Goal: Information Seeking & Learning: Understand process/instructions

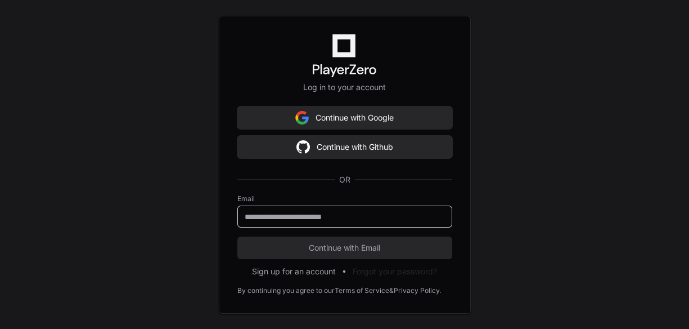
click at [308, 216] on input "email" at bounding box center [345, 216] width 200 height 11
click at [291, 214] on input "email" at bounding box center [345, 216] width 200 height 11
type input "**********"
click at [237, 236] on button "Continue with Email" at bounding box center [344, 247] width 215 height 23
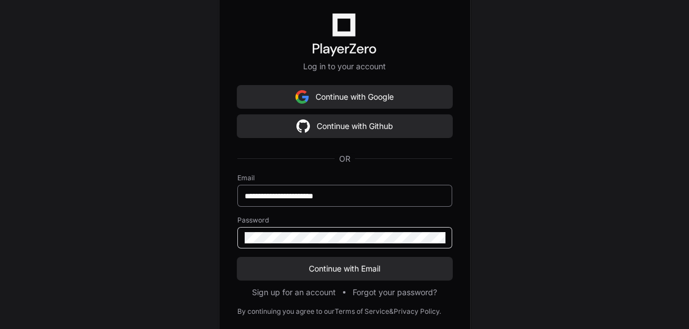
click at [237, 257] on button "Continue with Email" at bounding box center [344, 268] width 215 height 23
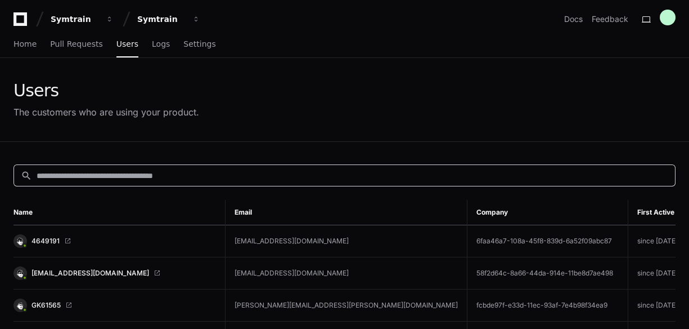
click at [100, 173] on input at bounding box center [353, 175] width 632 height 11
paste input "**********"
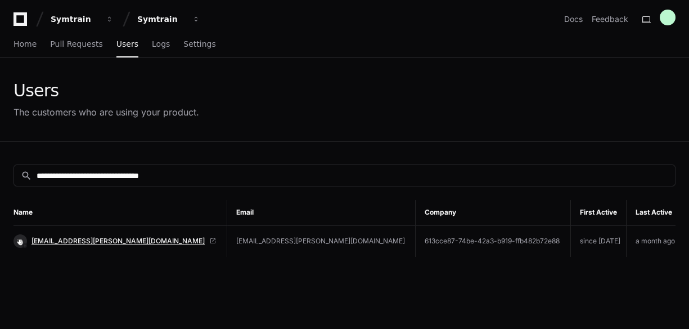
click at [154, 239] on span "[EMAIL_ADDRESS][PERSON_NAME][DOMAIN_NAME]" at bounding box center [118, 240] width 173 height 9
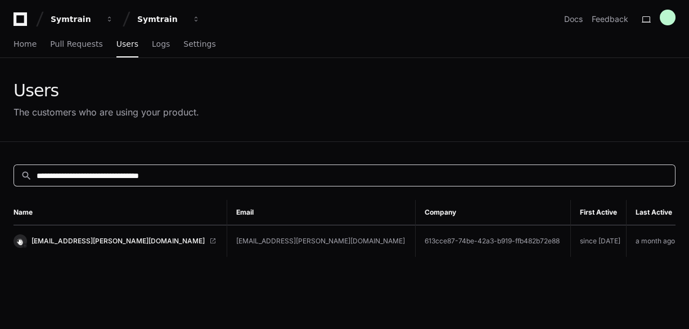
drag, startPoint x: 219, startPoint y: 172, endPoint x: 23, endPoint y: 169, distance: 196.4
click at [23, 169] on div "**********" at bounding box center [341, 175] width 654 height 12
paste input
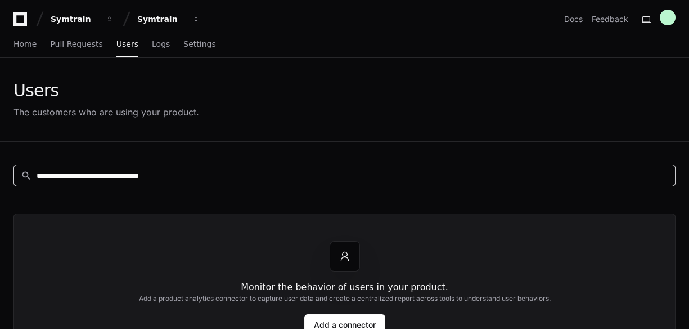
drag, startPoint x: 201, startPoint y: 172, endPoint x: -1, endPoint y: 170, distance: 202.0
click at [0, 170] on html "**********" at bounding box center [344, 268] width 689 height 536
paste input
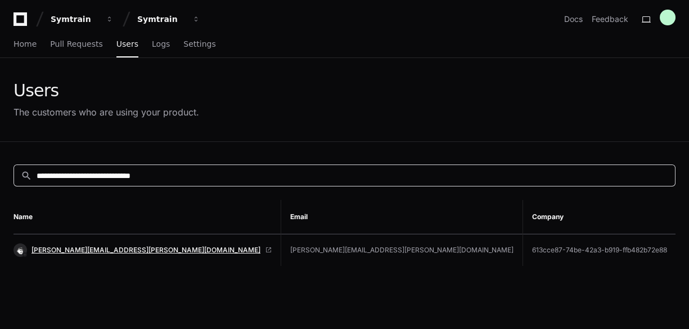
type input "**********"
click at [90, 245] on span "ashley.chambers@mutualofomaha.com" at bounding box center [146, 249] width 229 height 9
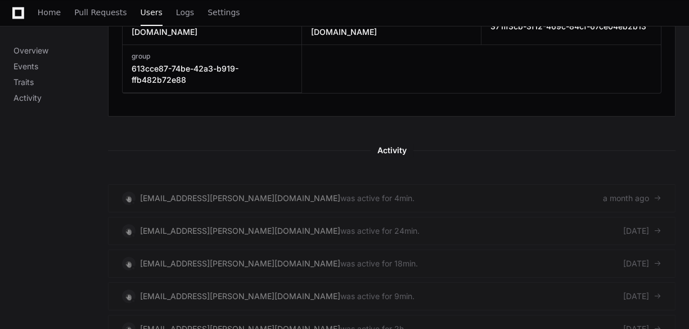
scroll to position [540, 0]
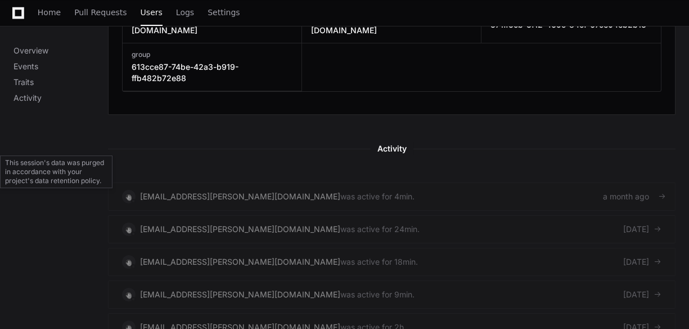
click at [457, 182] on link "[EMAIL_ADDRESS][PERSON_NAME][DOMAIN_NAME] was active for 4min. a month ago" at bounding box center [392, 196] width 568 height 28
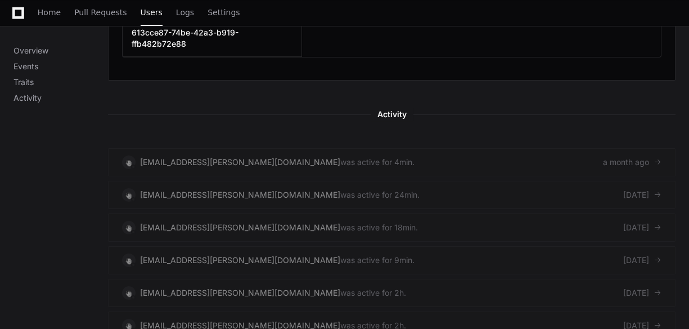
scroll to position [585, 0]
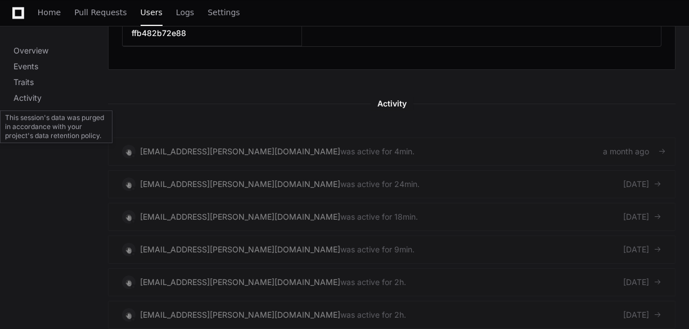
click at [412, 137] on link "[EMAIL_ADDRESS][PERSON_NAME][DOMAIN_NAME] was active for 4min. a month ago" at bounding box center [392, 151] width 568 height 28
click at [389, 137] on link "[EMAIL_ADDRESS][PERSON_NAME][DOMAIN_NAME] was active for 4min. a month ago" at bounding box center [392, 151] width 568 height 28
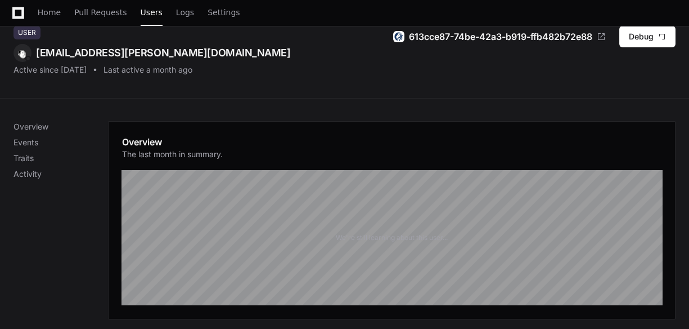
scroll to position [135, 0]
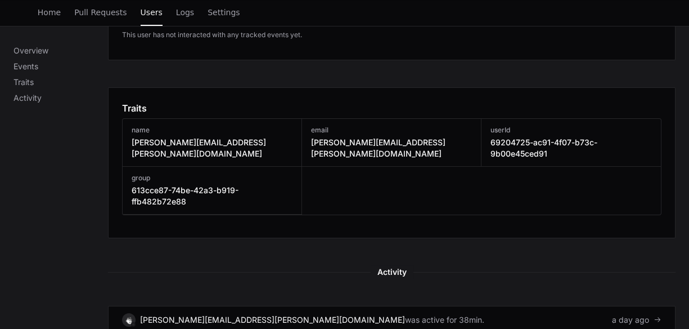
scroll to position [540, 0]
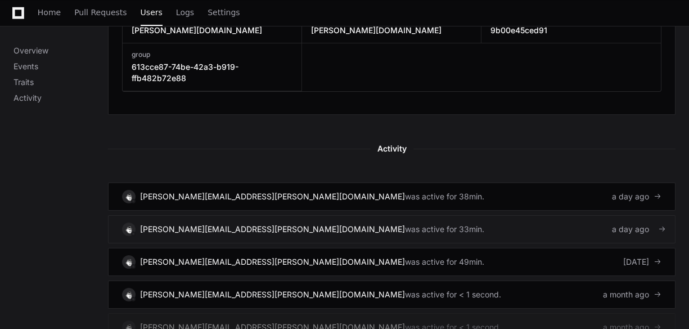
click at [391, 215] on link "ashley.chambers@mutualofomaha.com was active for 33min. a day ago" at bounding box center [392, 229] width 568 height 28
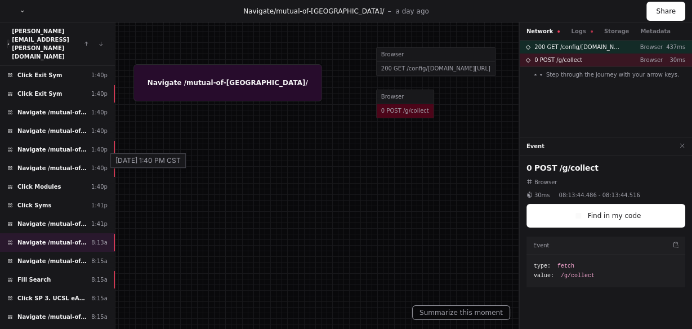
scroll to position [130, 0]
click at [81, 237] on span "Navigate /mutual-of-omaha/" at bounding box center [51, 241] width 69 height 8
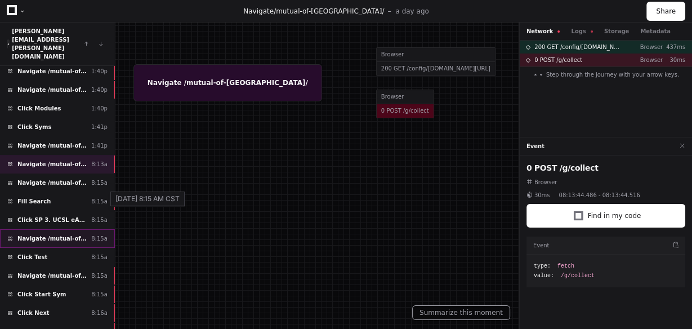
scroll to position [220, 0]
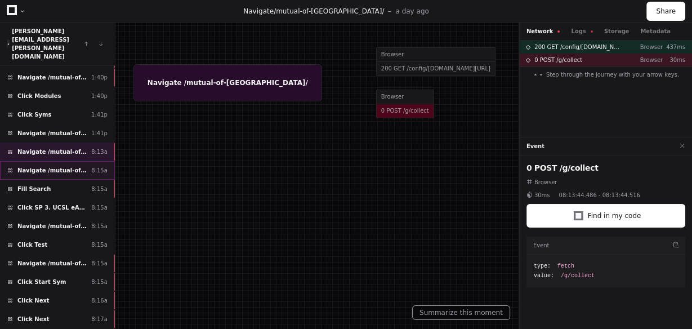
click at [66, 161] on div "Navigate /mutual-of-omaha/my-syms (My Exercises) 8:15a" at bounding box center [57, 170] width 115 height 19
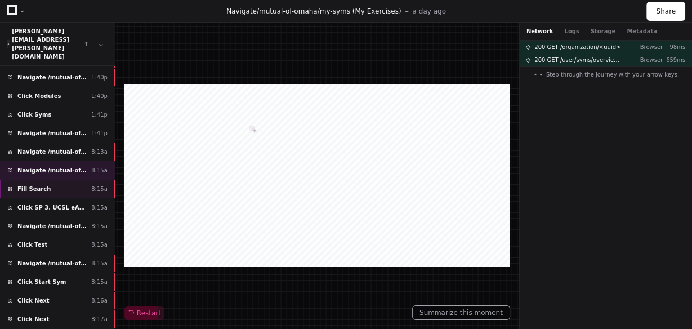
click at [62, 180] on div "Fill Search 8:15a" at bounding box center [57, 189] width 115 height 19
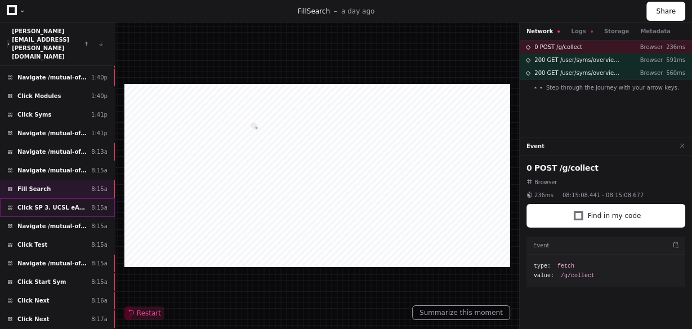
click at [61, 203] on span "Click SP 3. UCSL eApp" at bounding box center [51, 207] width 69 height 8
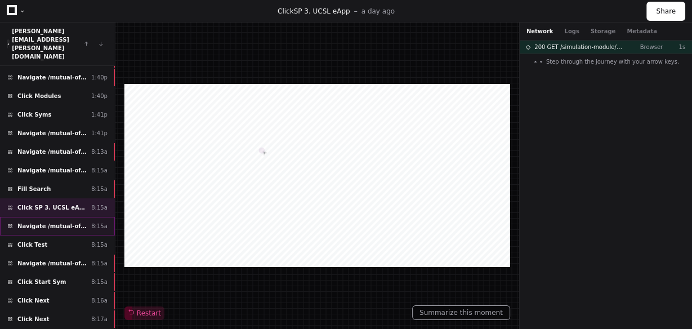
click at [60, 222] on span "Navigate /mutual-of-omaha/module/*" at bounding box center [51, 226] width 69 height 8
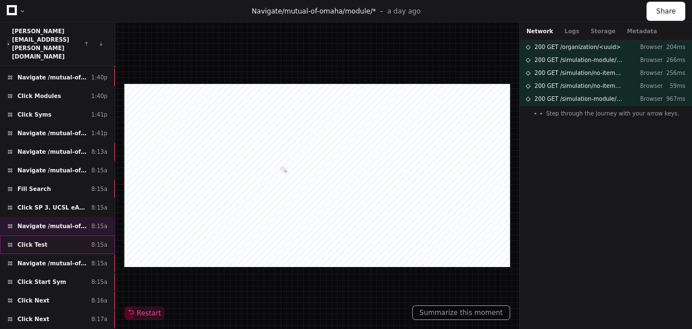
click at [56, 235] on div "Click Test 8:15a" at bounding box center [57, 244] width 115 height 19
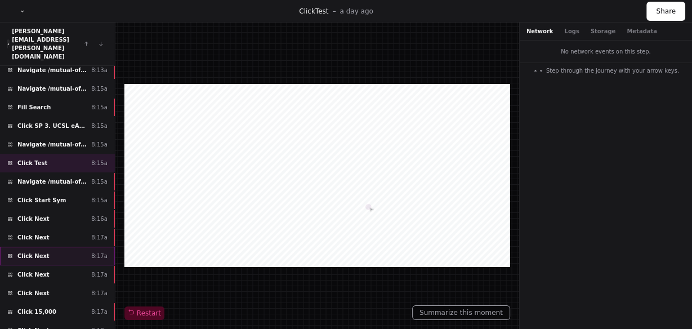
scroll to position [310, 0]
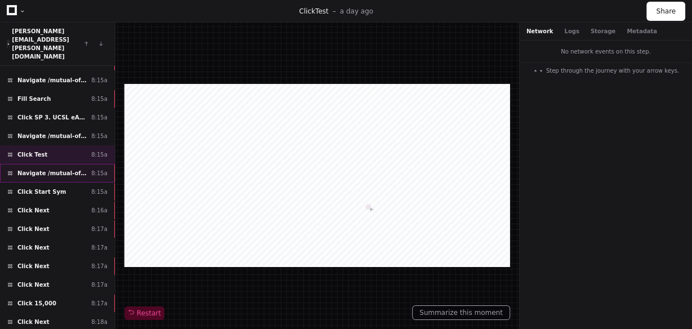
click at [70, 169] on span "Navigate /mutual-of-omaha/simulation/*/test" at bounding box center [51, 173] width 69 height 8
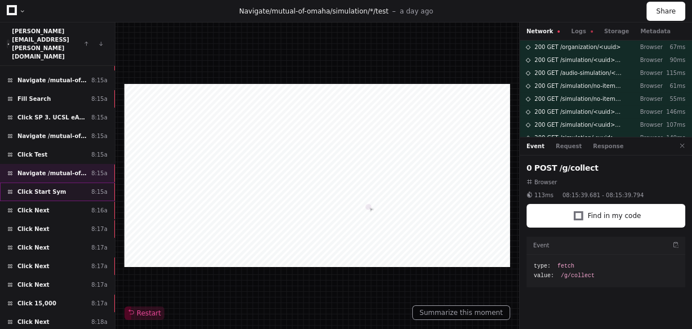
click at [65, 182] on div "Click Start Sym 8:15a" at bounding box center [57, 191] width 115 height 19
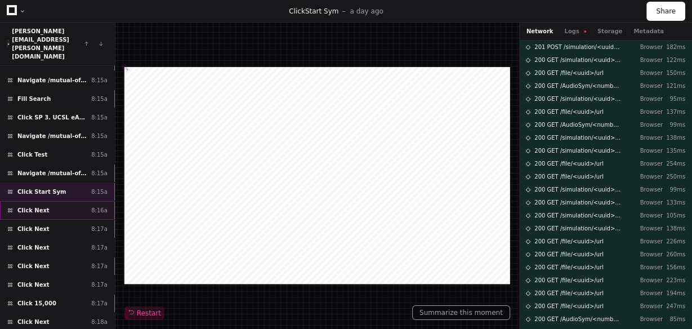
click at [62, 201] on div "Click Next 8:16a" at bounding box center [57, 210] width 115 height 19
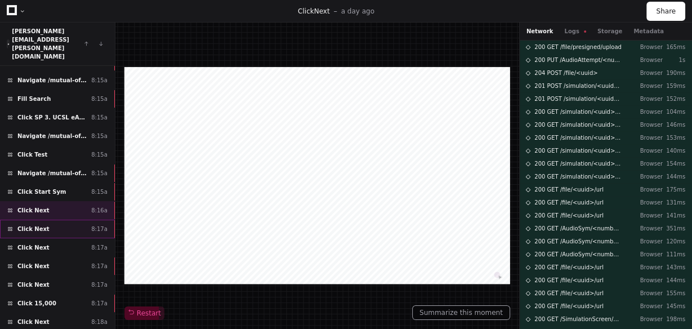
click at [59, 219] on div "Click Next 8:17a" at bounding box center [57, 228] width 115 height 19
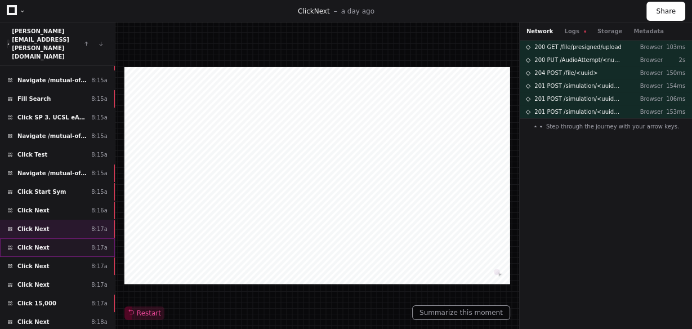
click at [63, 238] on div "Click Next 8:17a" at bounding box center [57, 247] width 115 height 19
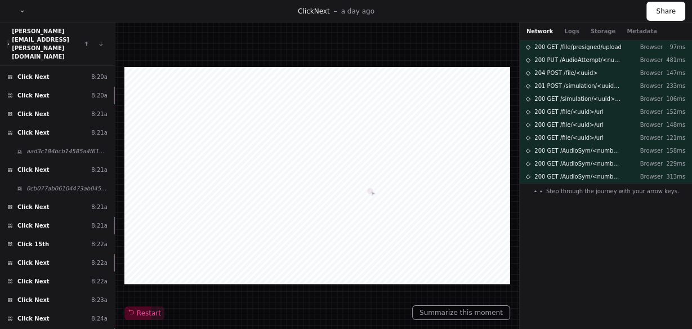
scroll to position [853, 0]
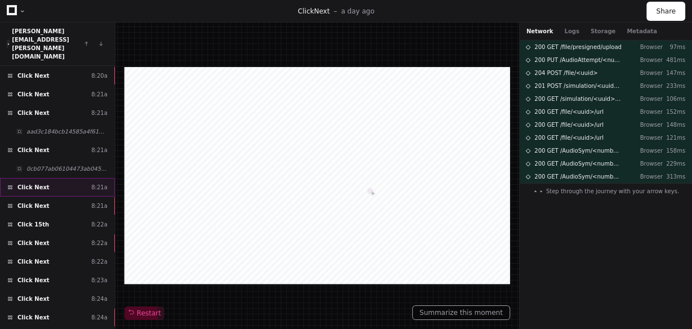
click at [59, 178] on div "Click Next 8:21a" at bounding box center [57, 187] width 115 height 19
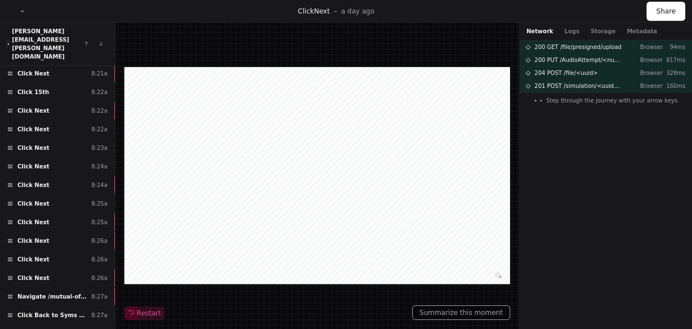
scroll to position [988, 0]
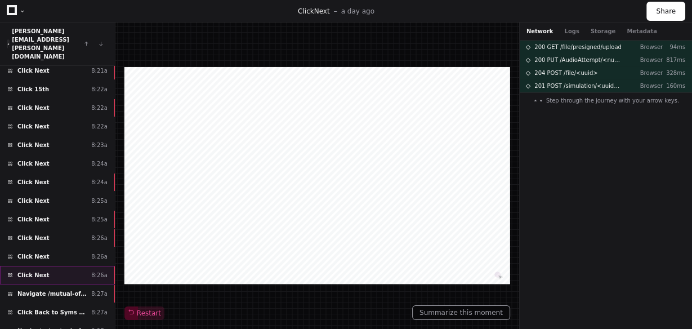
click at [66, 266] on div "Click Next 8:26a" at bounding box center [57, 275] width 115 height 19
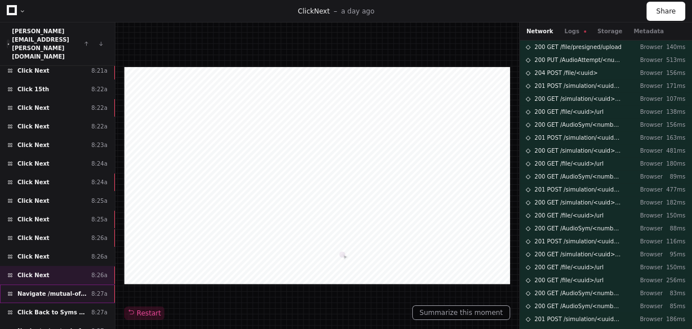
click at [63, 289] on span "Navigate /mutual-of-omaha/simulation/*/execution/*/statistic" at bounding box center [51, 293] width 69 height 8
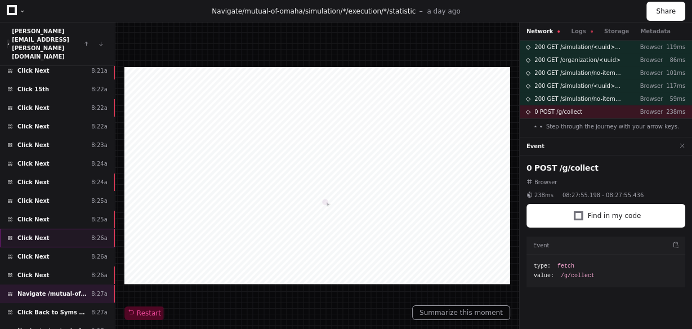
click at [70, 228] on div "Click Next 8:26a" at bounding box center [57, 237] width 115 height 19
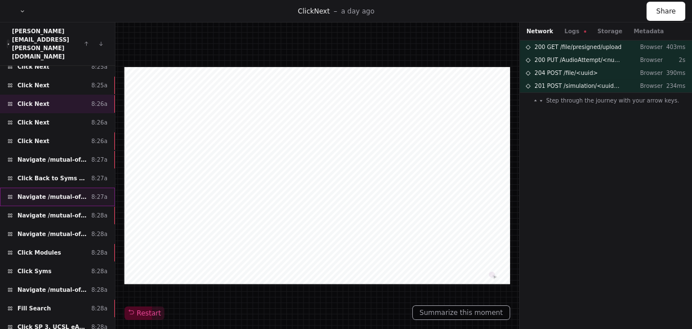
scroll to position [1123, 0]
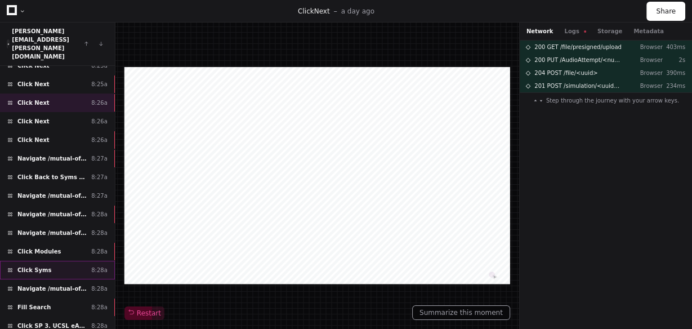
click at [52, 261] on div "Click Syms 8:28a" at bounding box center [57, 270] width 115 height 19
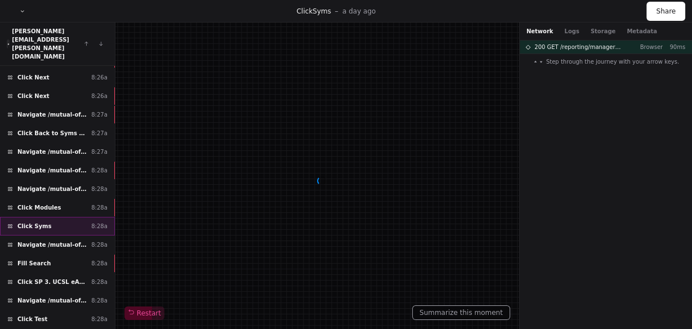
scroll to position [1173, 0]
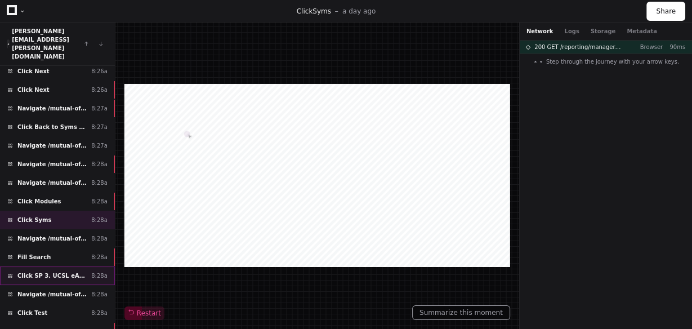
click at [59, 271] on span "Click SP 3. UCSL eApp" at bounding box center [51, 275] width 69 height 8
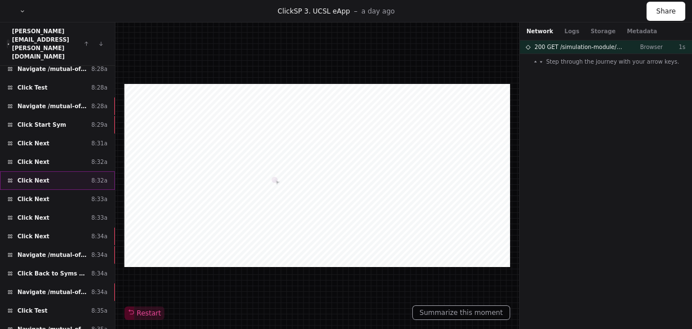
scroll to position [1400, 0]
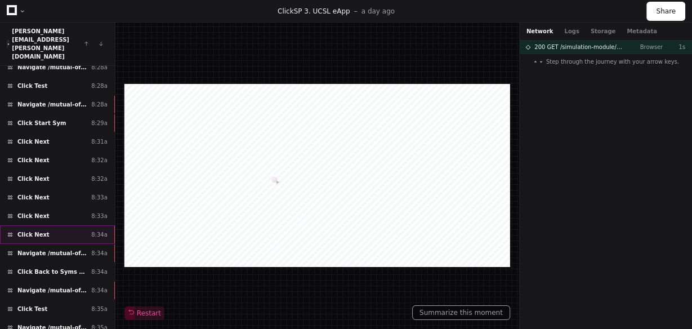
click at [52, 225] on div "Click Next 8:34a" at bounding box center [57, 234] width 115 height 19
